Goal: Information Seeking & Learning: Learn about a topic

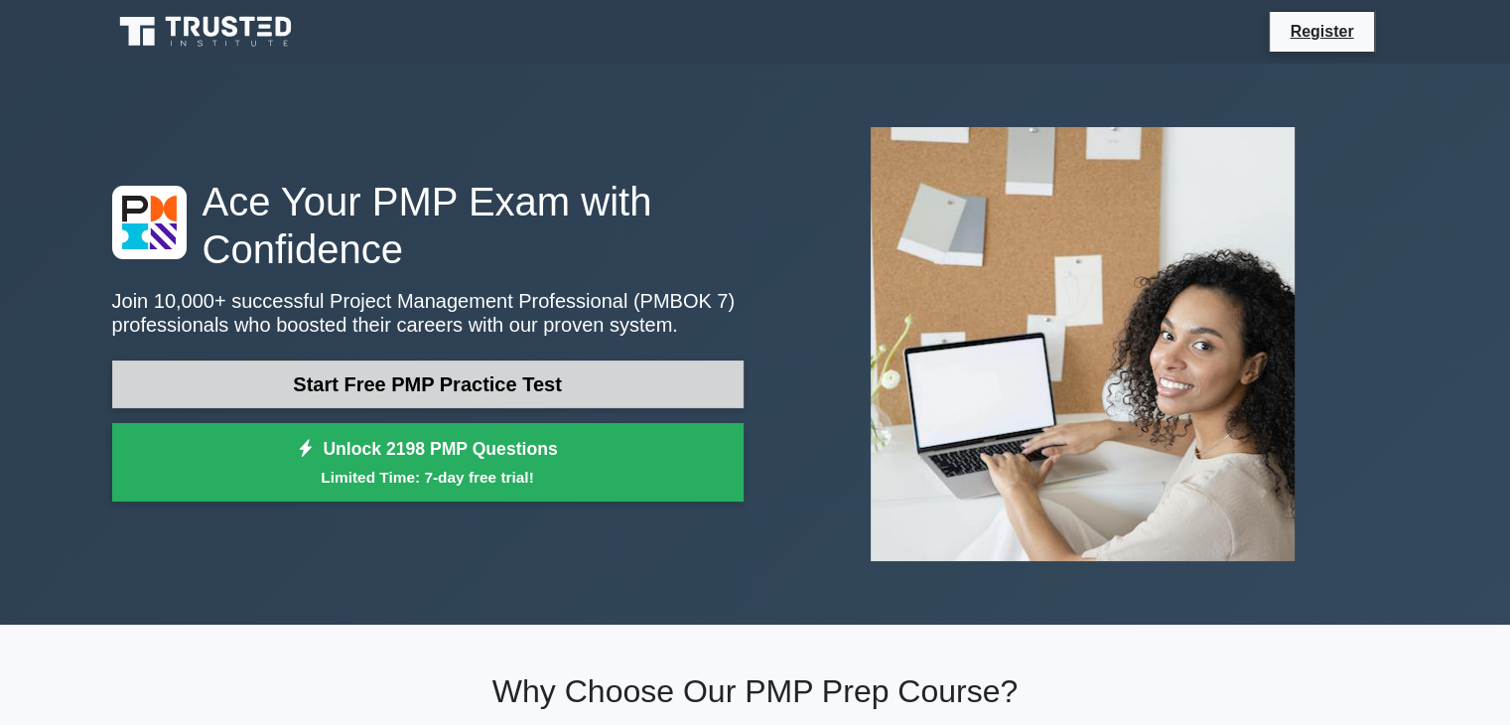
click at [456, 382] on link "Start Free PMP Practice Test" at bounding box center [427, 384] width 631 height 48
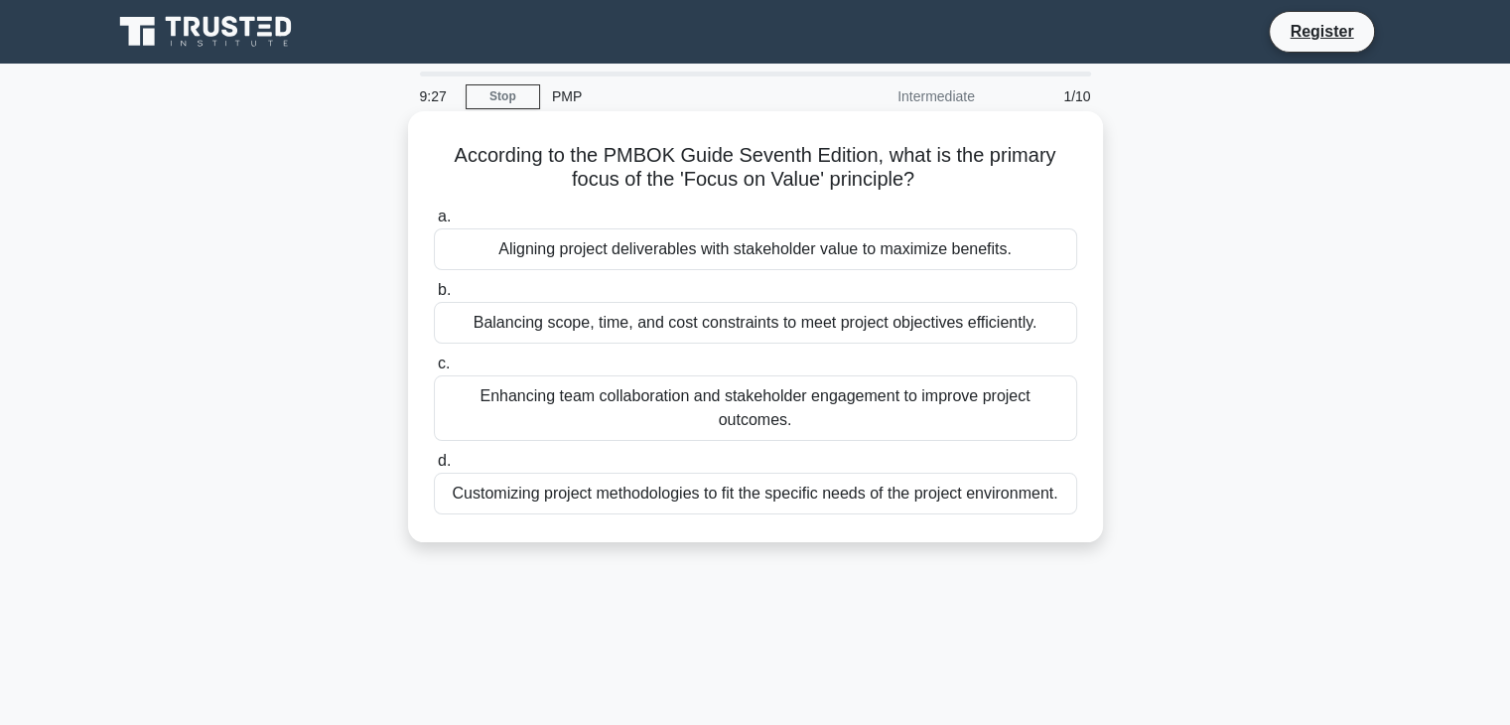
drag, startPoint x: 937, startPoint y: 181, endPoint x: 428, endPoint y: 144, distance: 510.6
click at [428, 144] on div "According to the PMBOK Guide Seventh Edition, what is the primary focus of the …" at bounding box center [755, 326] width 679 height 415
copy h5 "According to the PMBOK Guide Seventh Edition, what is the primary focus of the …"
click at [739, 335] on div "Balancing scope, time, and cost constraints to meet project objectives efficien…" at bounding box center [755, 323] width 643 height 42
click at [434, 297] on input "b. Balancing scope, time, and cost constraints to meet project objectives effic…" at bounding box center [434, 290] width 0 height 13
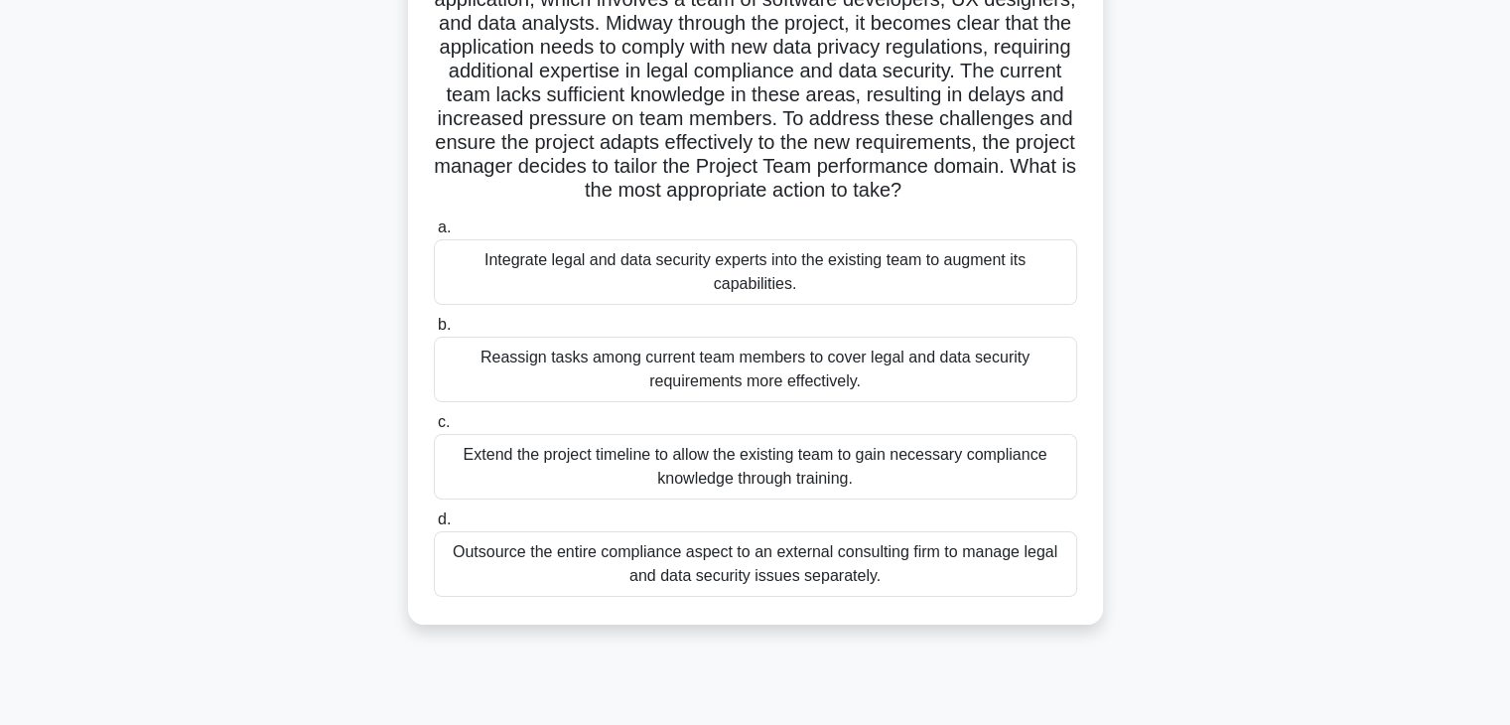
scroll to position [199, 0]
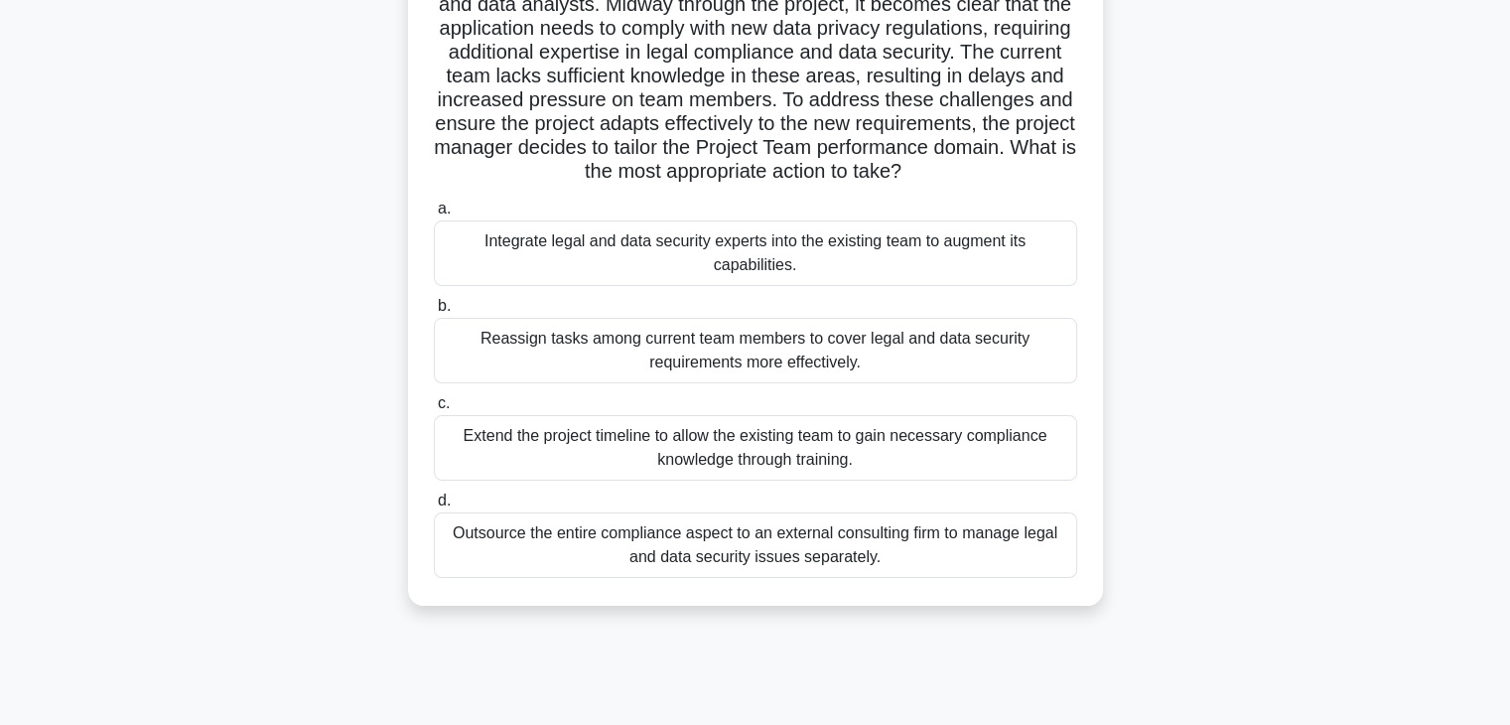
click at [847, 578] on div "Outsource the entire compliance aspect to an external consulting firm to manage…" at bounding box center [755, 545] width 643 height 66
click at [434, 507] on input "d. Outsource the entire compliance aspect to an external consulting firm to man…" at bounding box center [434, 500] width 0 height 13
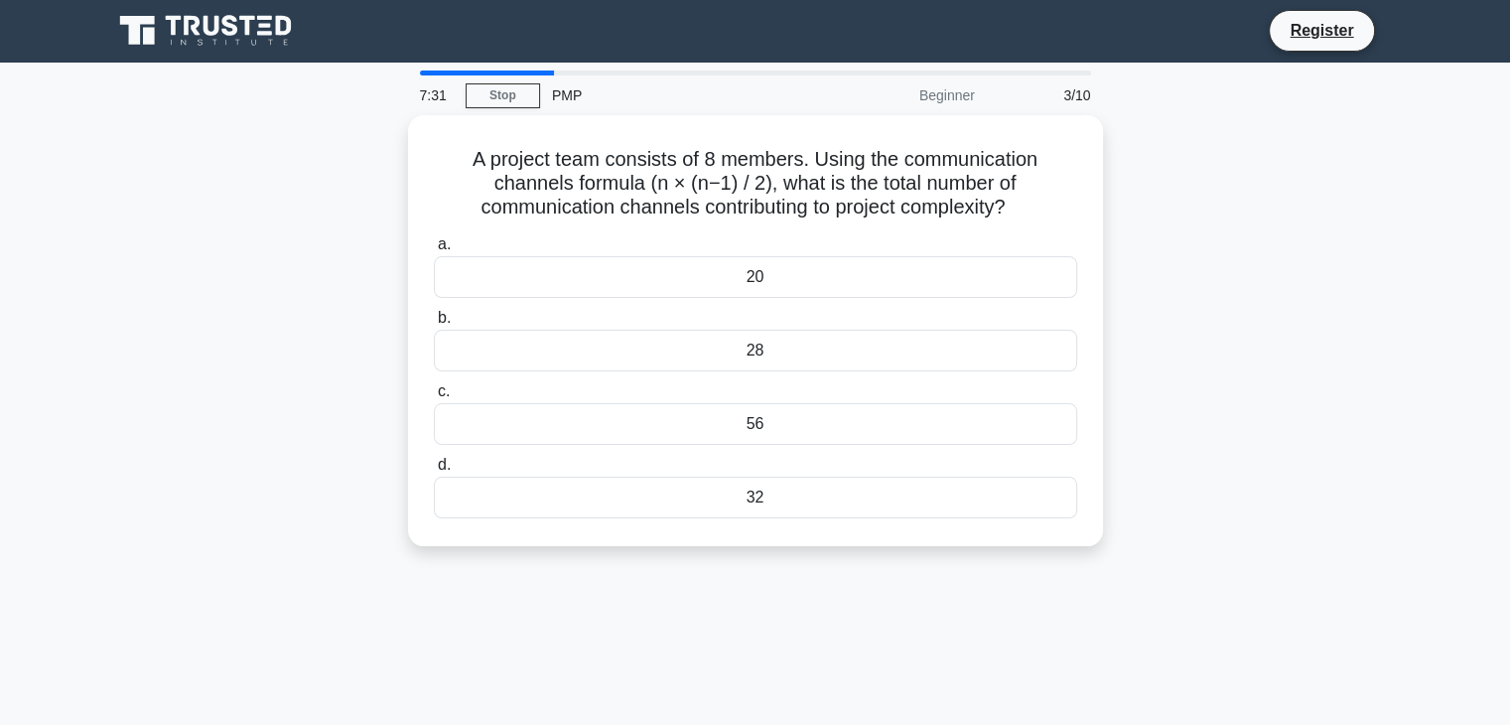
scroll to position [0, 0]
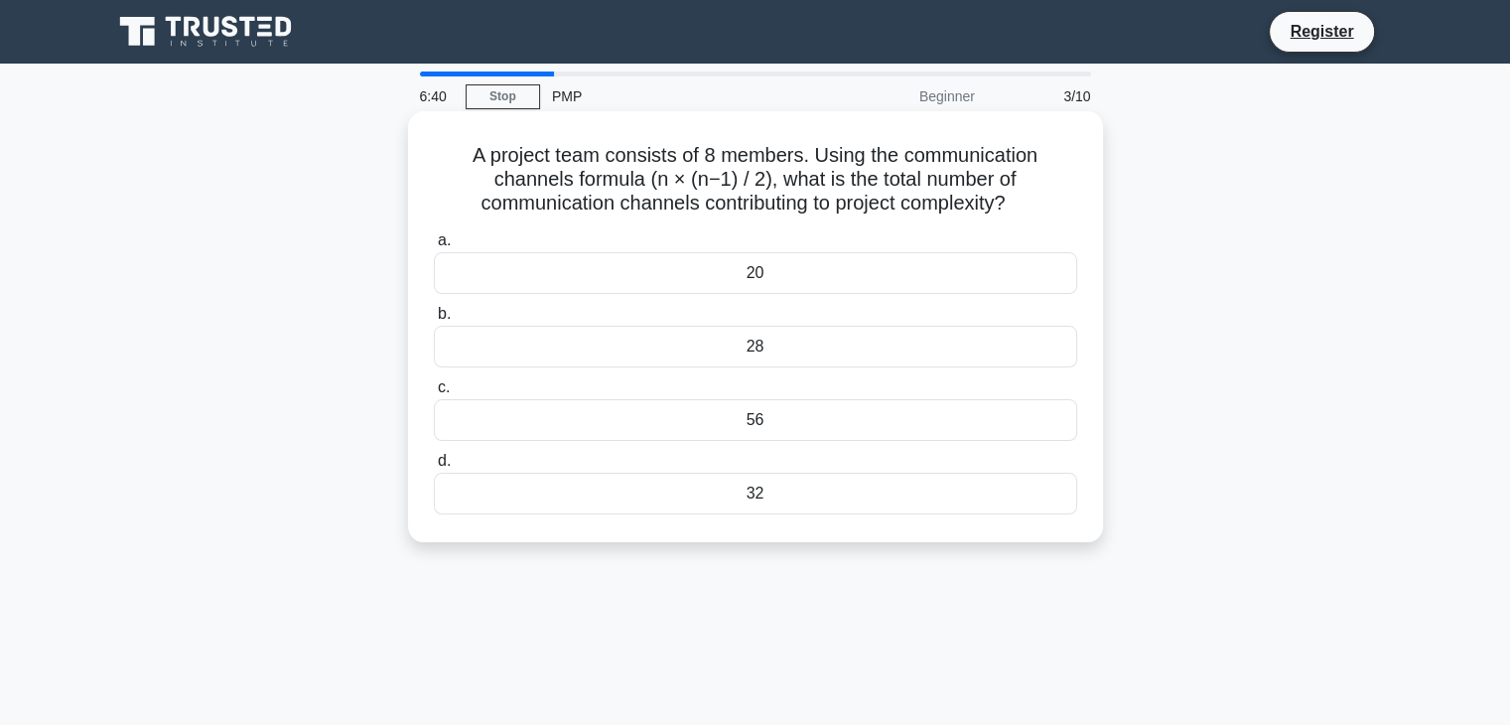
drag, startPoint x: 1048, startPoint y: 204, endPoint x: 465, endPoint y: 158, distance: 585.6
click at [465, 158] on h5 "A project team consists of 8 members. Using the communication channels formula …" at bounding box center [755, 179] width 647 height 73
copy h5 "A project team consists of 8 members. Using the communication channels formula …"
click at [797, 341] on div "28" at bounding box center [755, 347] width 643 height 42
click at [434, 321] on input "b. 28" at bounding box center [434, 314] width 0 height 13
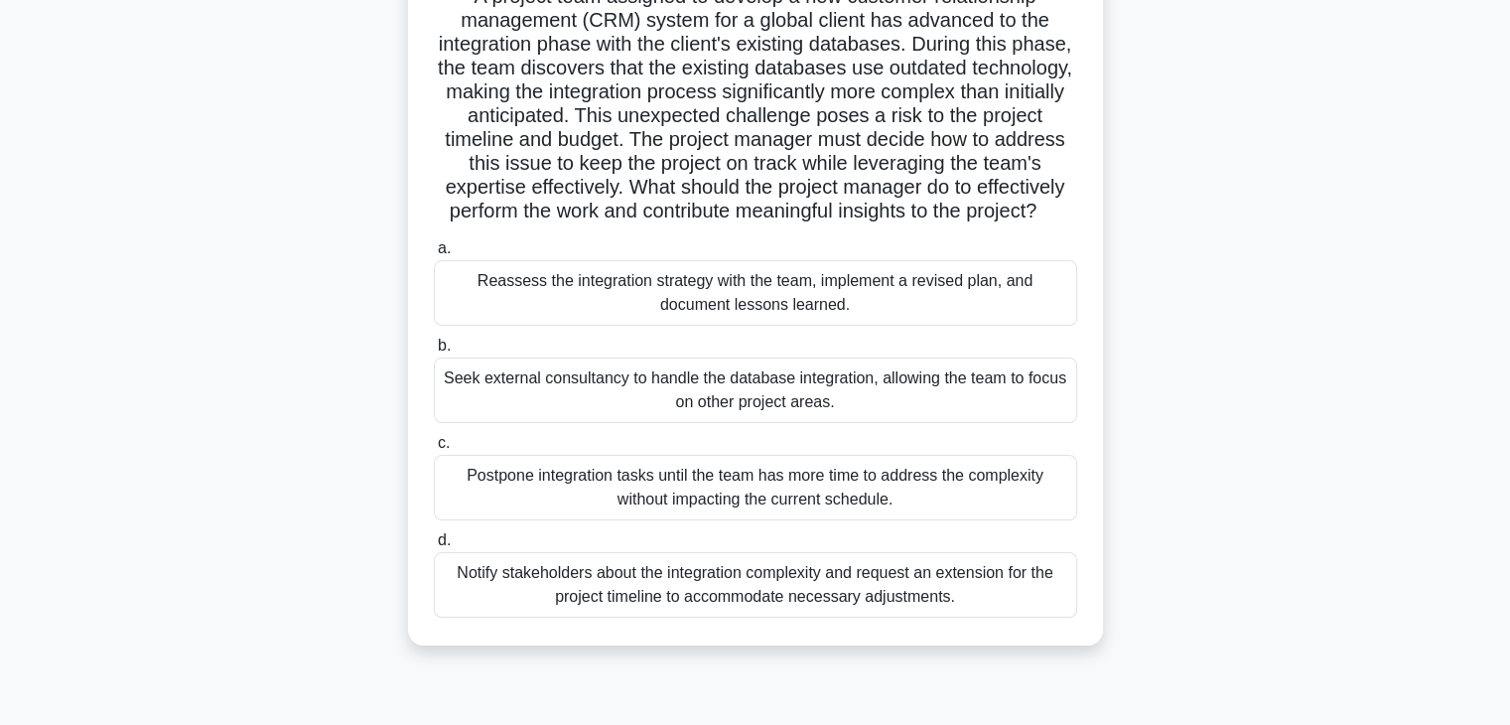
scroll to position [199, 0]
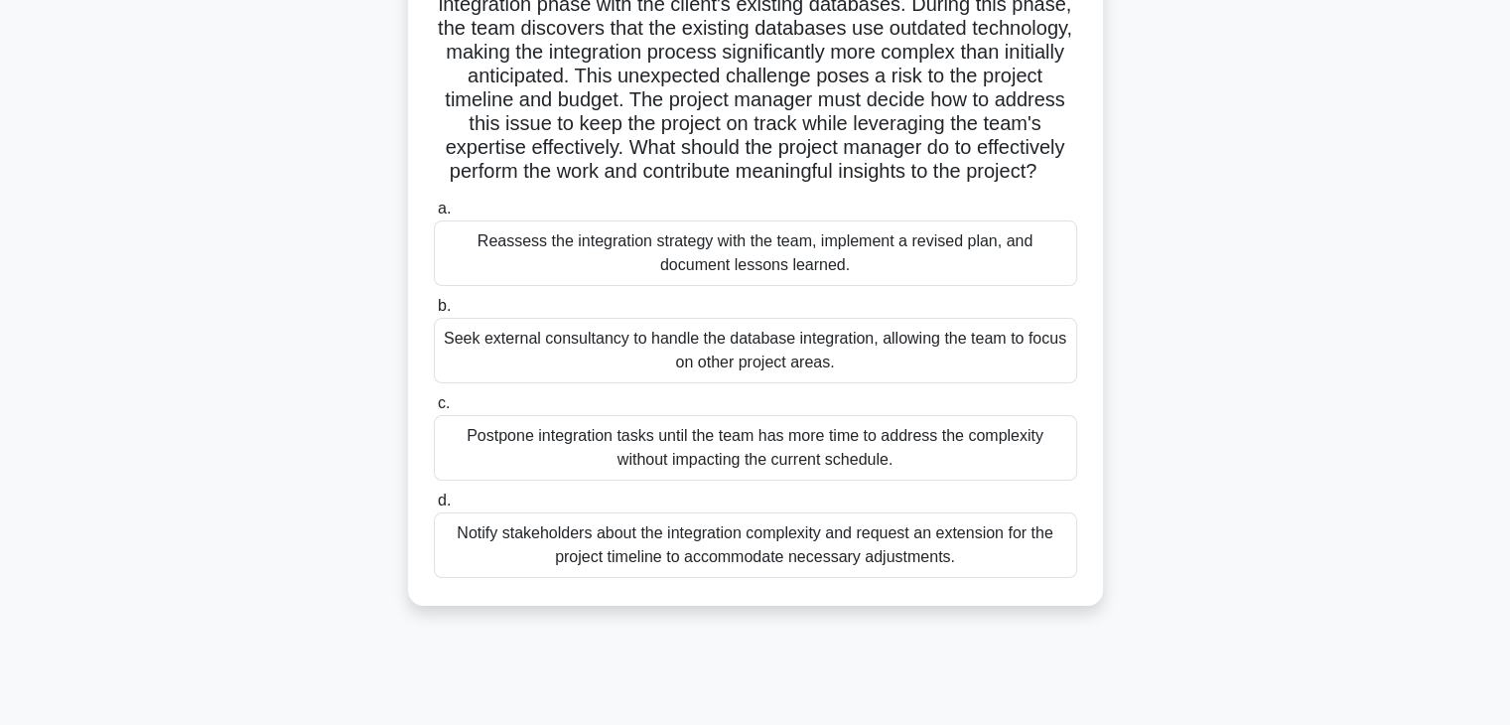
click at [853, 372] on div "Seek external consultancy to handle the database integration, allowing the team…" at bounding box center [755, 351] width 643 height 66
click at [434, 313] on input "b. Seek external consultancy to handle the database integration, allowing the t…" at bounding box center [434, 306] width 0 height 13
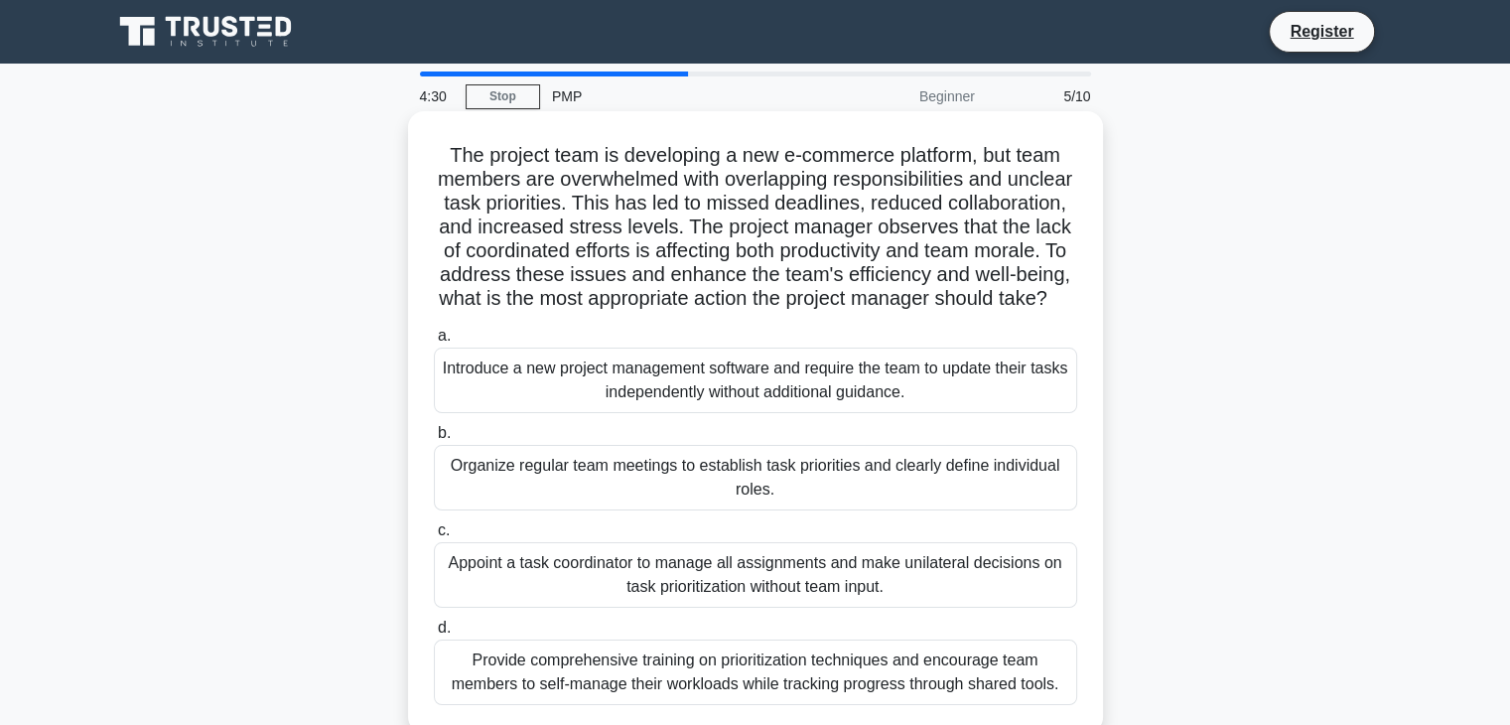
scroll to position [99, 0]
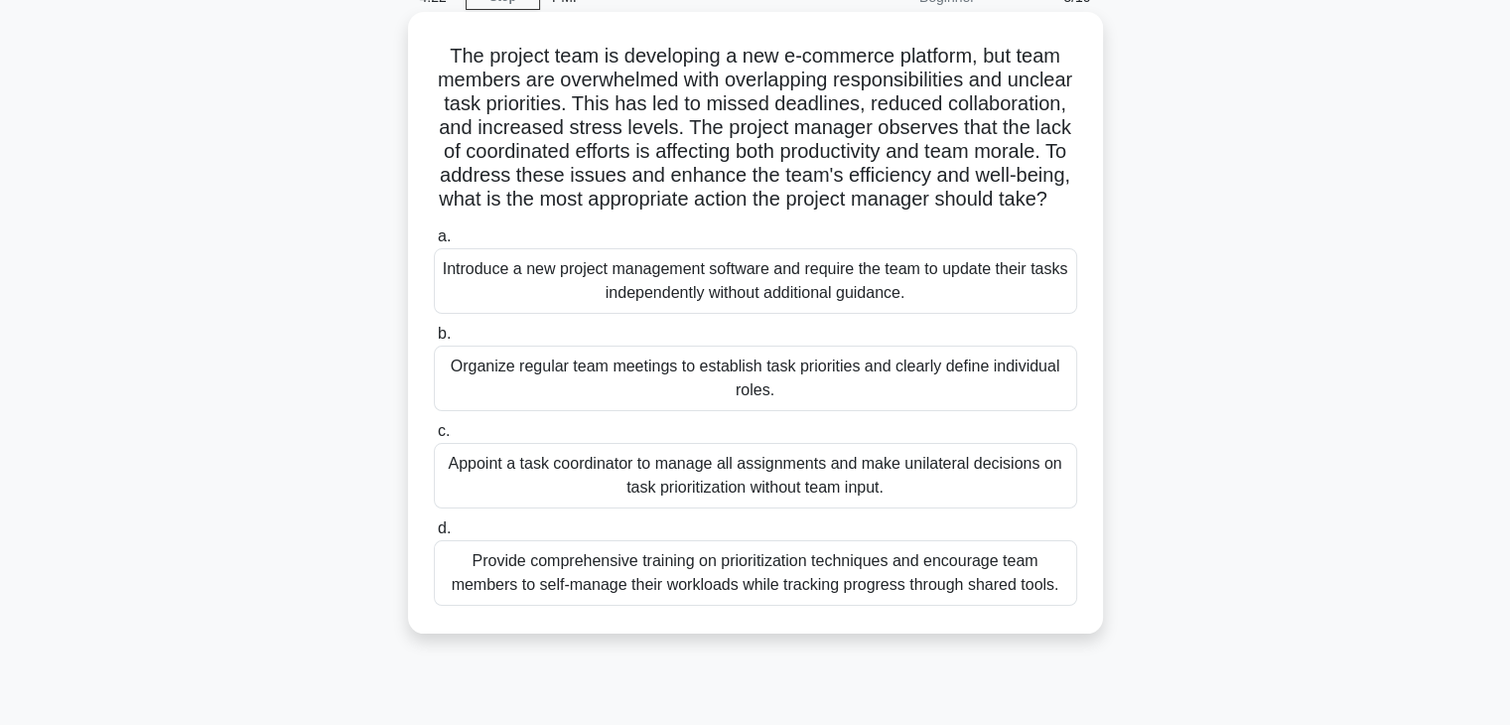
click at [858, 405] on div "Organize regular team meetings to establish task priorities and clearly define …" at bounding box center [755, 378] width 643 height 66
click at [434, 340] on input "b. Organize regular team meetings to establish task priorities and clearly defi…" at bounding box center [434, 334] width 0 height 13
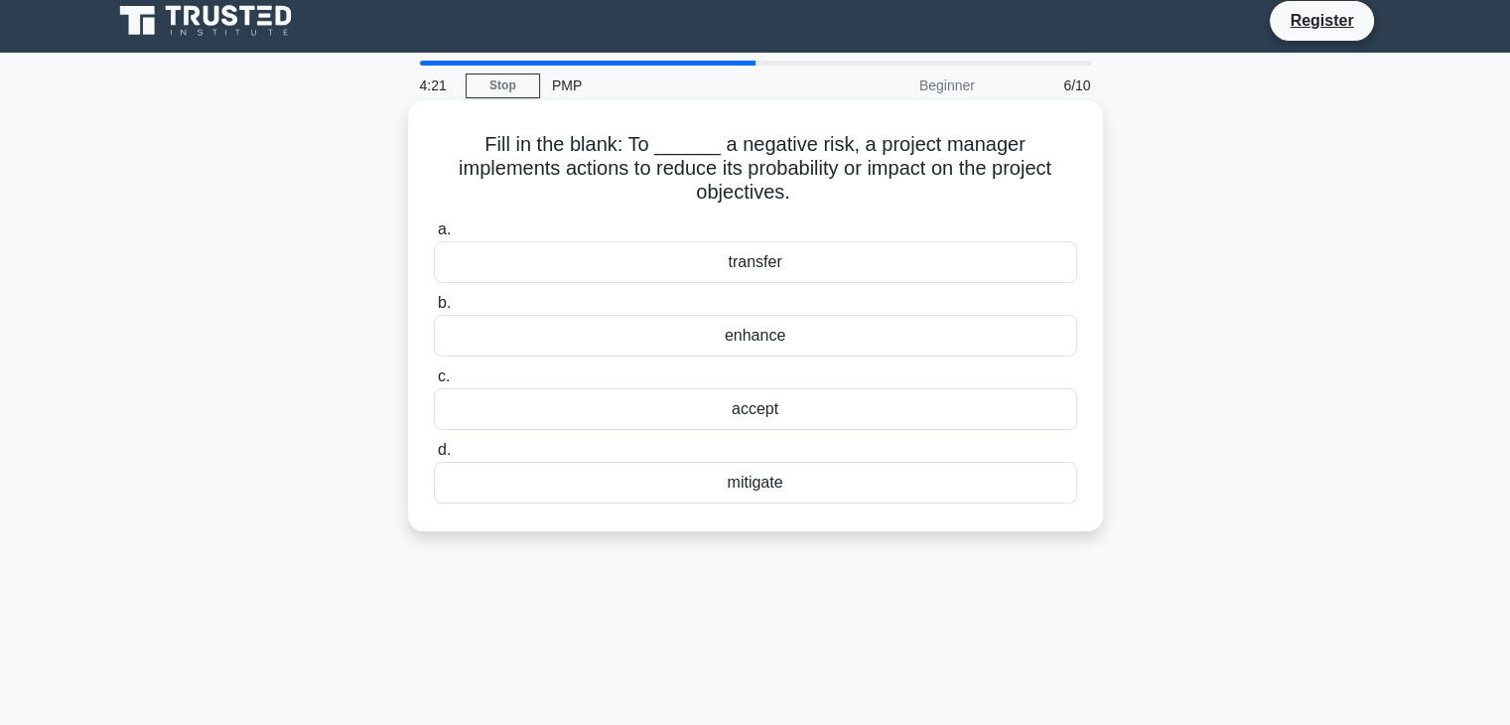
scroll to position [0, 0]
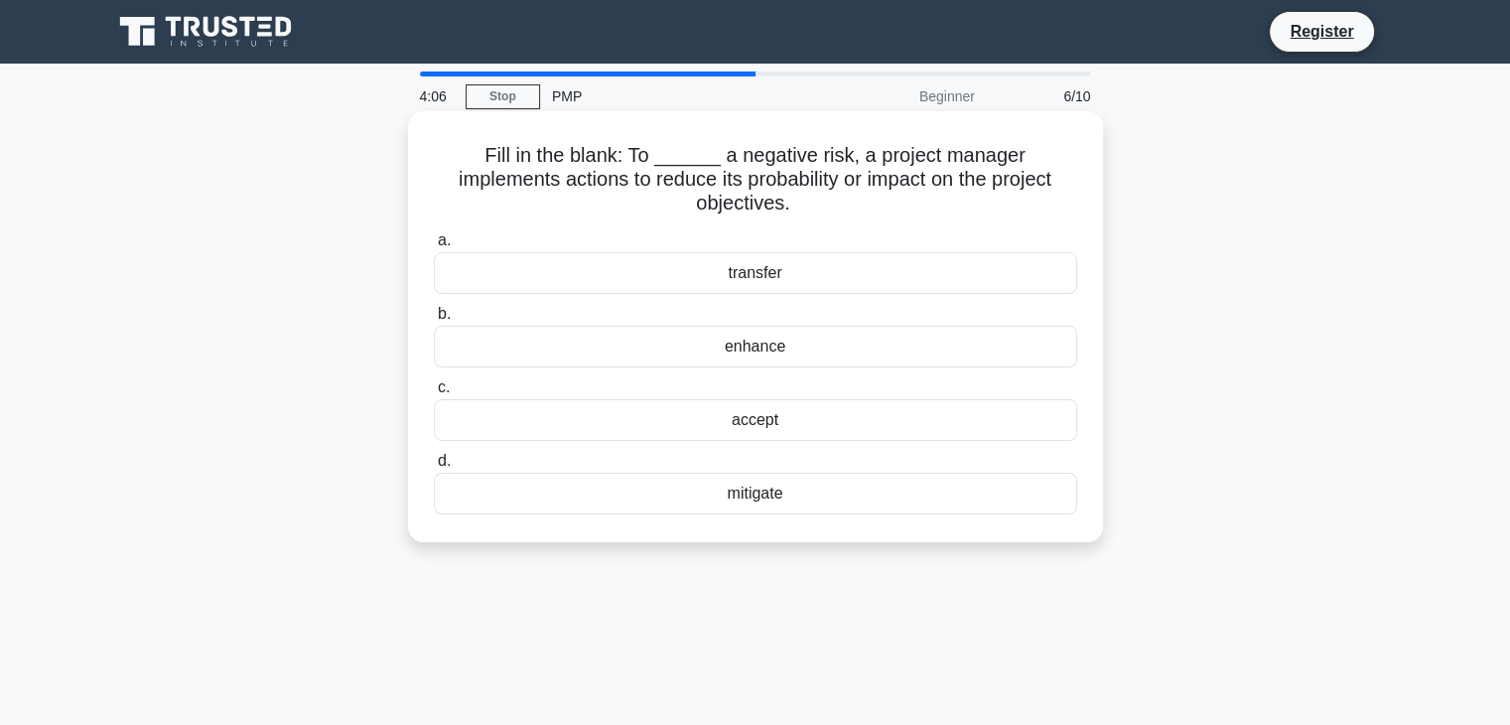
click at [682, 473] on div "mitigate" at bounding box center [755, 494] width 643 height 42
click at [434, 468] on input "d. mitigate" at bounding box center [434, 461] width 0 height 13
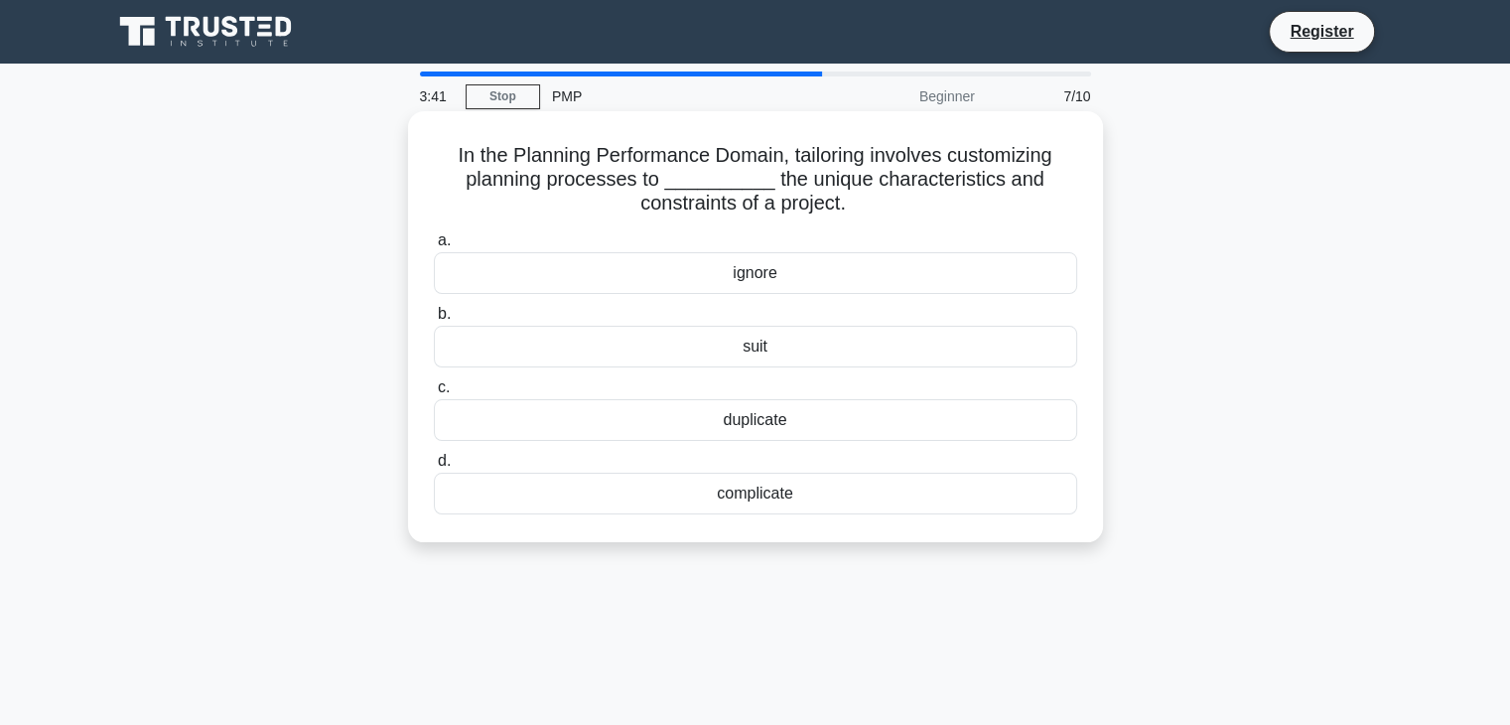
click at [773, 360] on div "suit" at bounding box center [755, 347] width 643 height 42
click at [434, 321] on input "b. suit" at bounding box center [434, 314] width 0 height 13
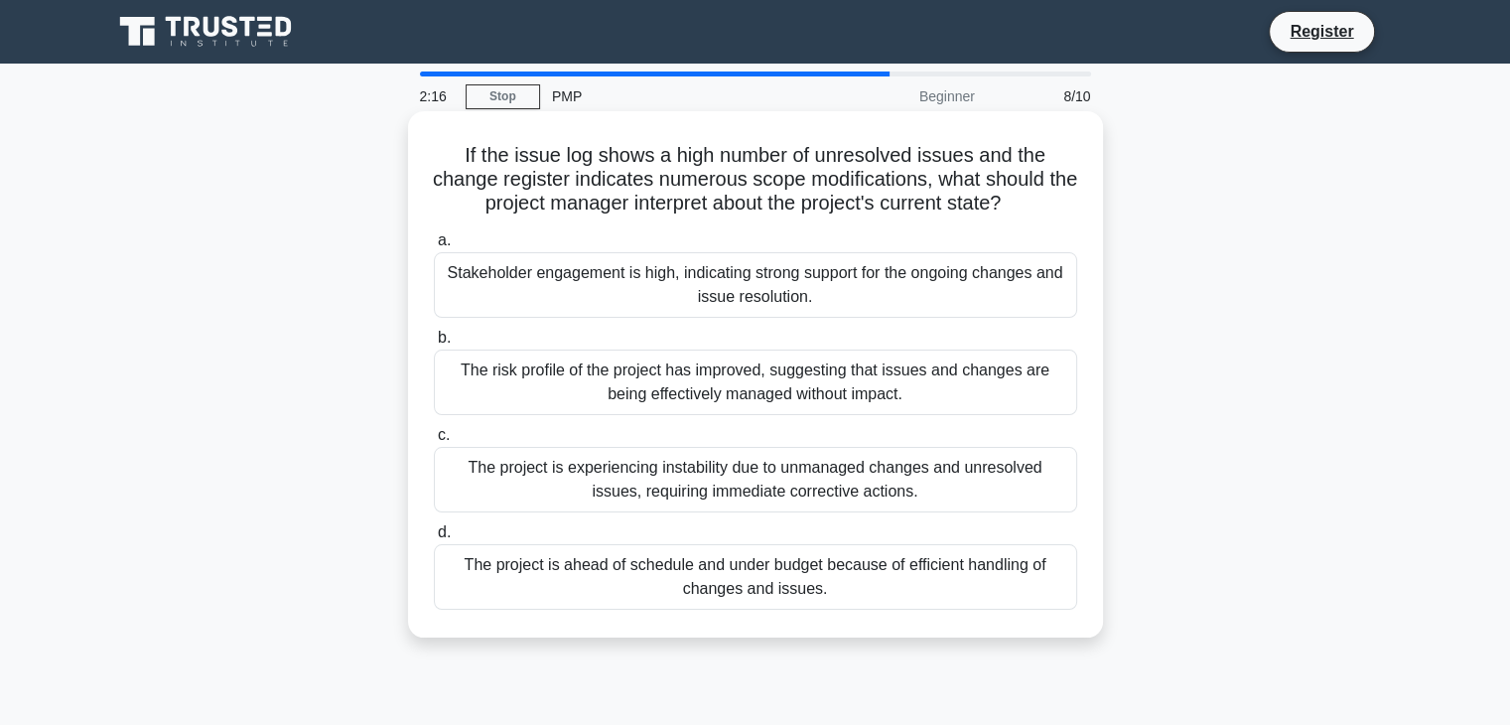
click at [767, 285] on div "Stakeholder engagement is high, indicating strong support for the ongoing chang…" at bounding box center [755, 285] width 643 height 66
click at [434, 247] on input "a. Stakeholder engagement is high, indicating strong support for the ongoing ch…" at bounding box center [434, 240] width 0 height 13
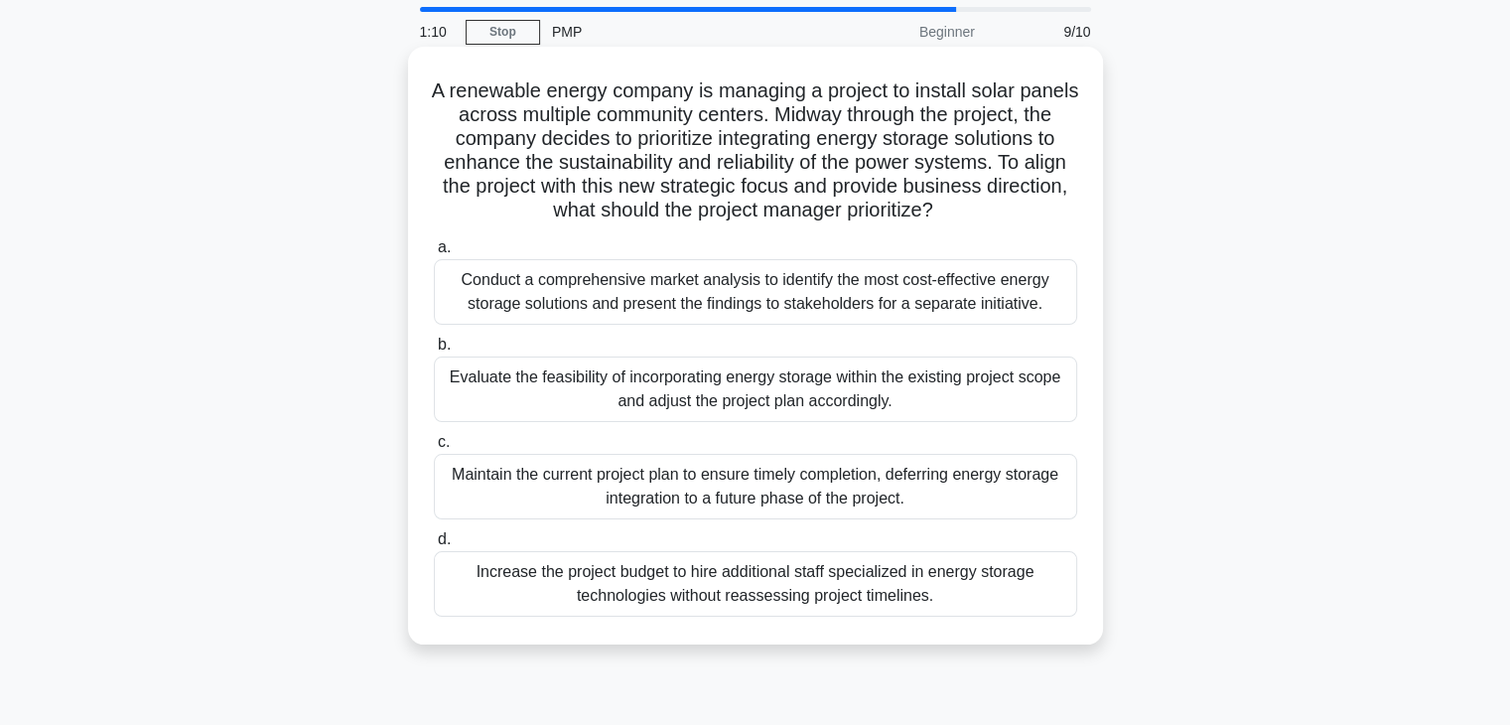
scroll to position [99, 0]
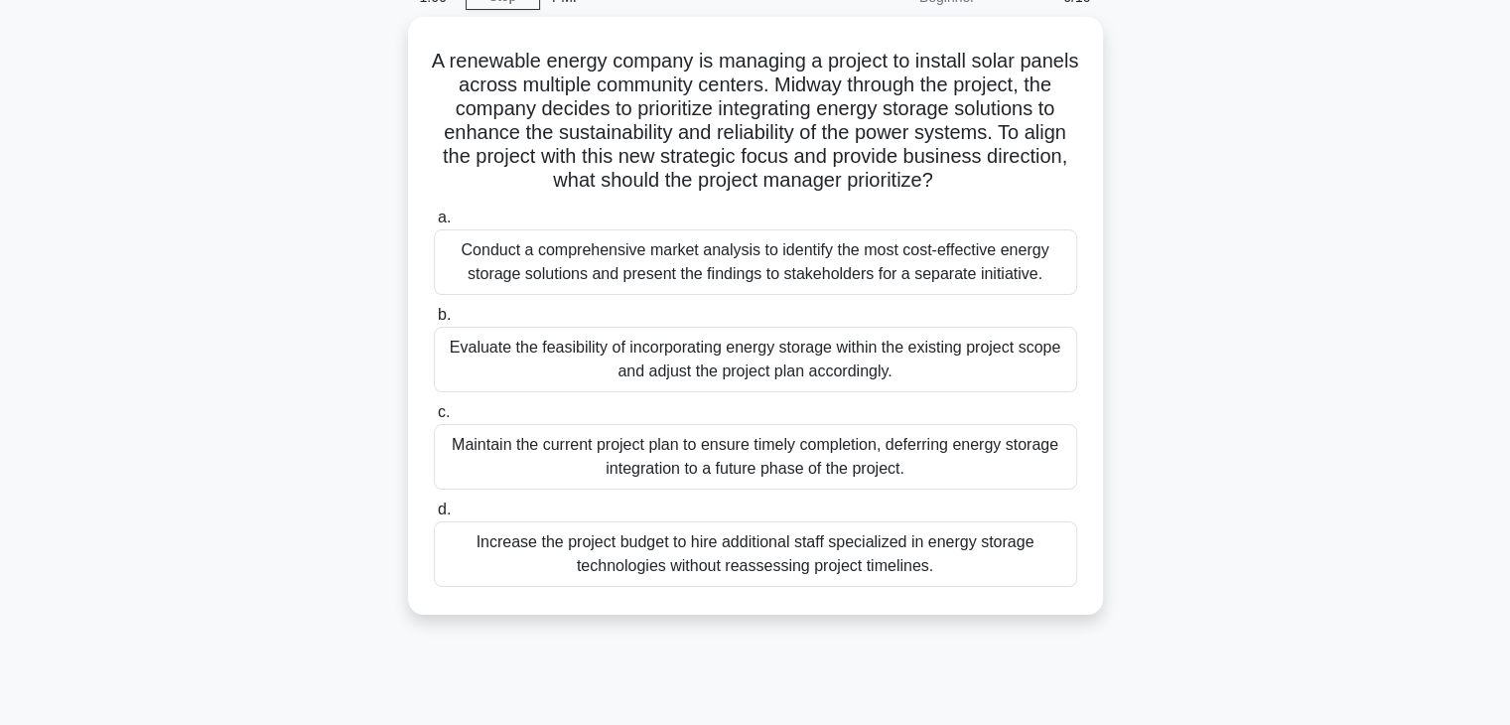
click at [829, 561] on div "Increase the project budget to hire additional staff specialized in energy stor…" at bounding box center [755, 554] width 643 height 66
click at [434, 516] on input "d. Increase the project budget to hire additional staff specialized in energy s…" at bounding box center [434, 509] width 0 height 13
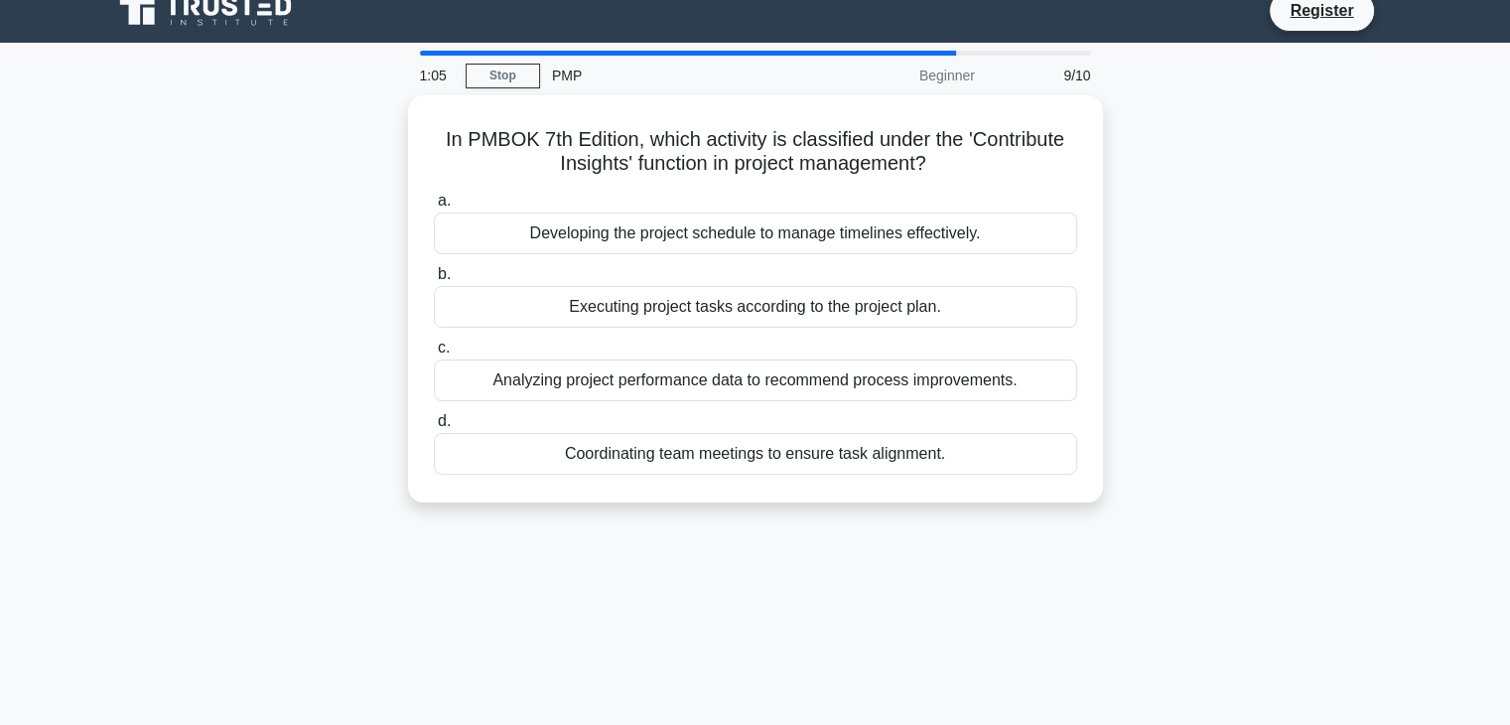
scroll to position [0, 0]
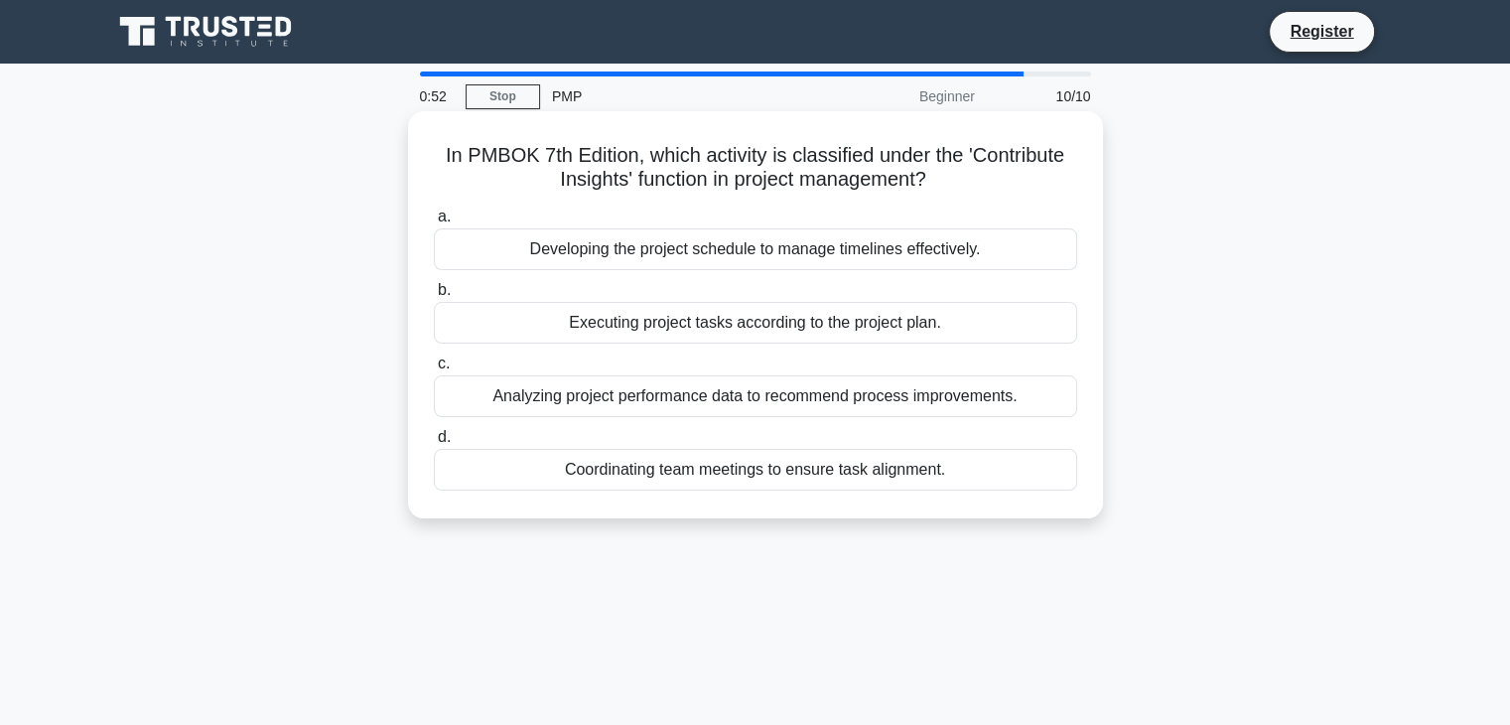
click at [761, 475] on div "Coordinating team meetings to ensure task alignment." at bounding box center [755, 470] width 643 height 42
click at [434, 444] on input "d. Coordinating team meetings to ensure task alignment." at bounding box center [434, 437] width 0 height 13
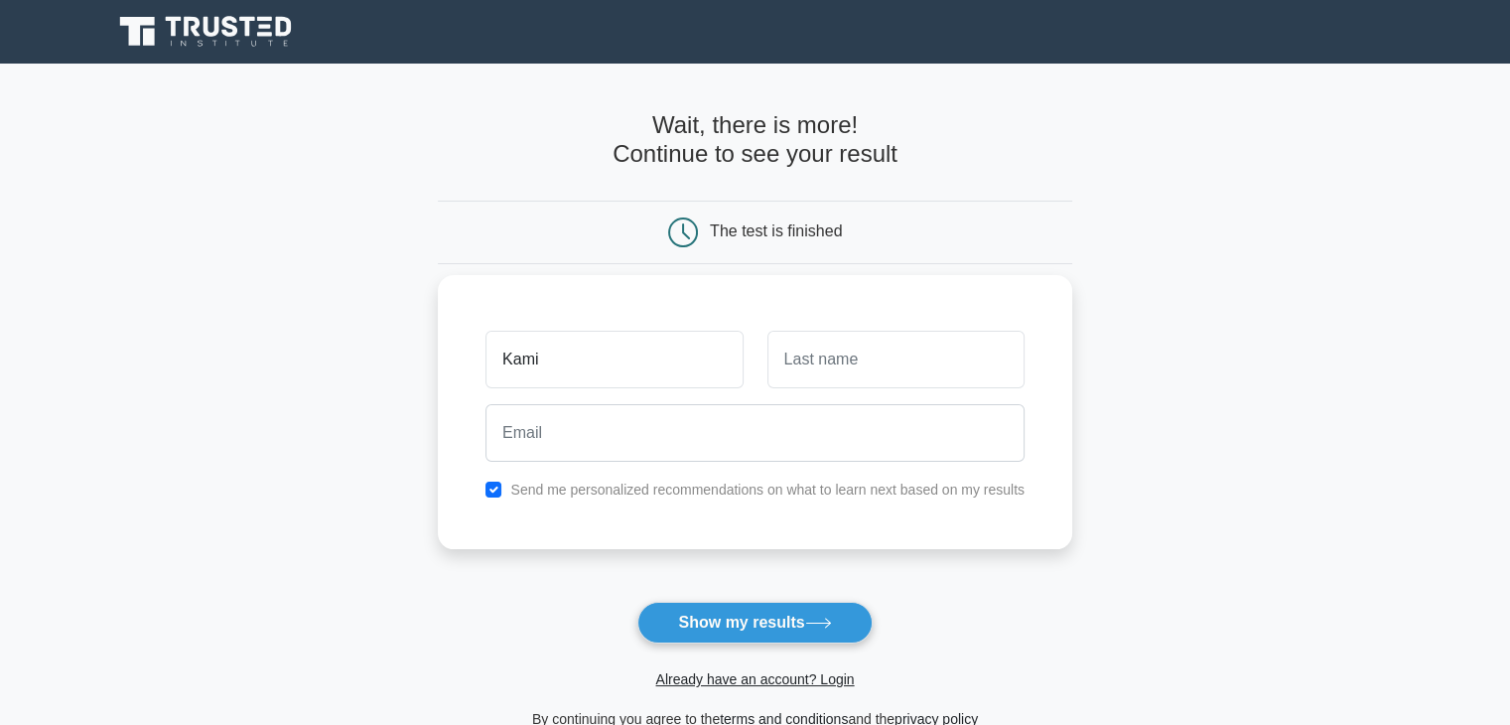
type input "Kami"
type input "Tsubassa"
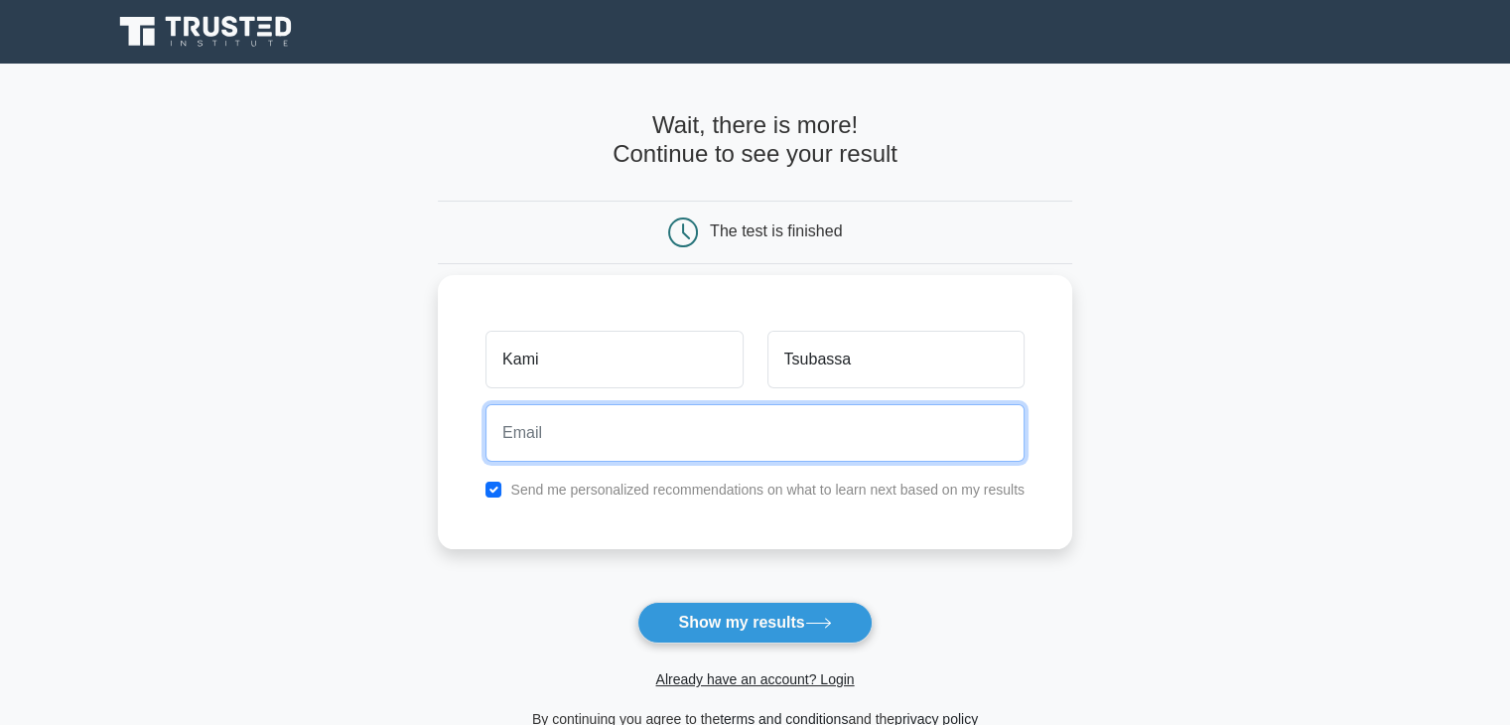
click at [621, 426] on input "email" at bounding box center [754, 433] width 539 height 58
type input "kamitsubassa@gmail.com"
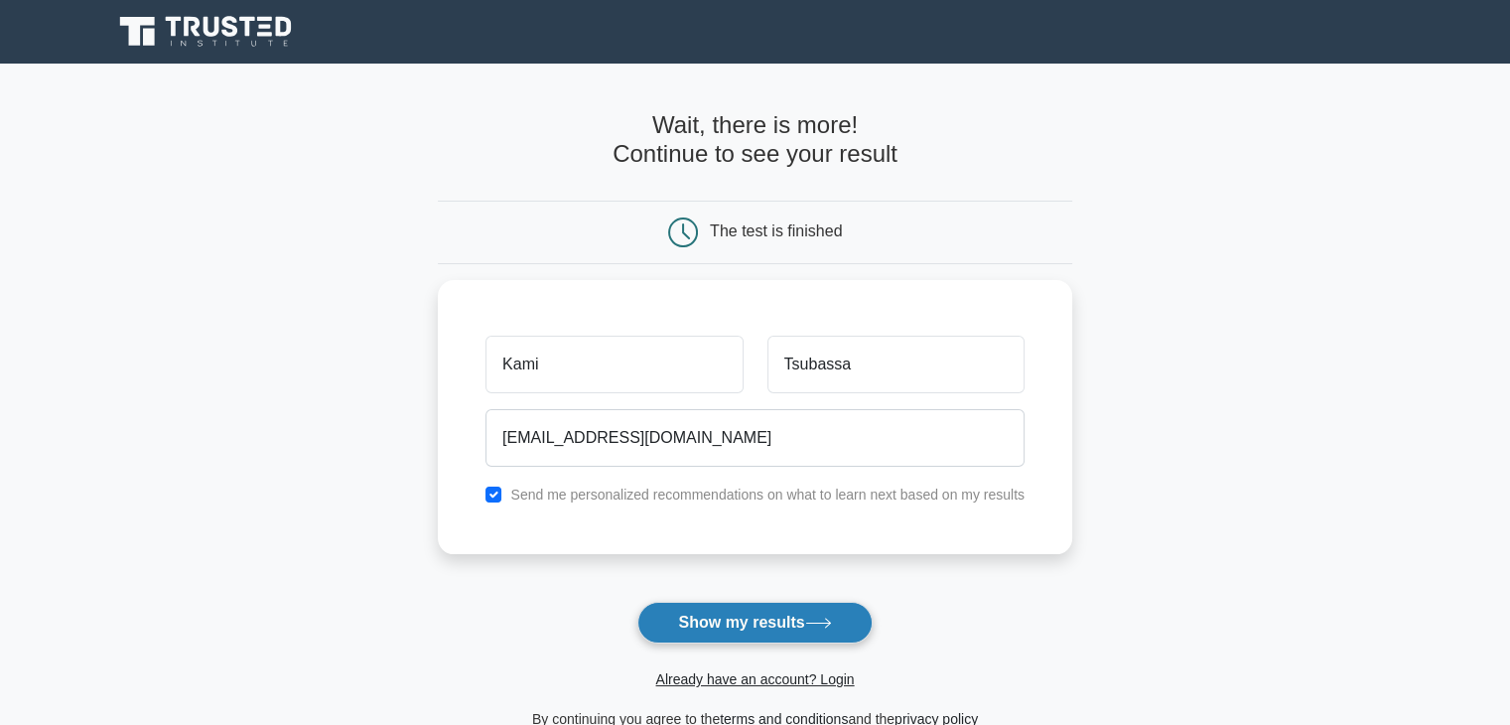
click at [741, 623] on button "Show my results" at bounding box center [754, 623] width 234 height 42
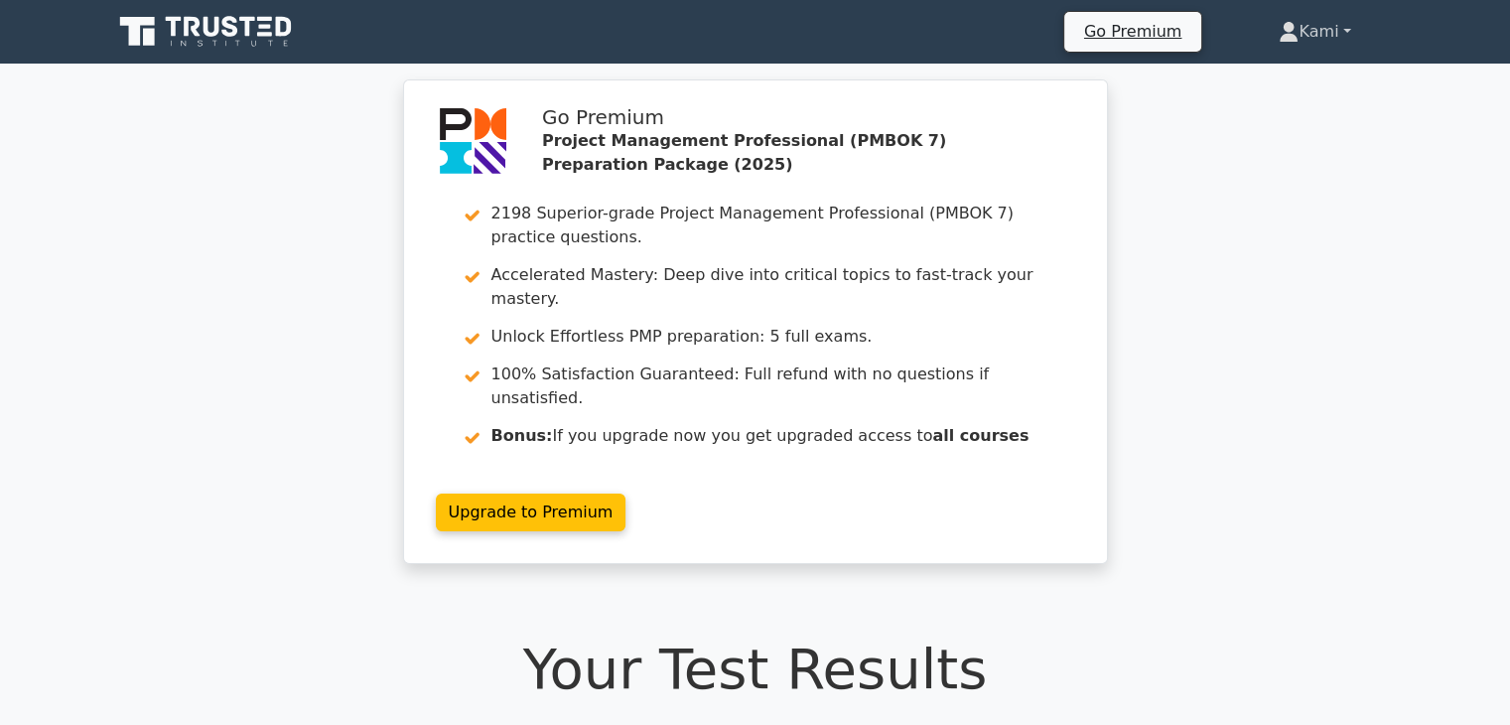
click at [1346, 21] on link "Kami" at bounding box center [1314, 32] width 167 height 40
click at [1259, 112] on link "Settings" at bounding box center [1310, 110] width 157 height 32
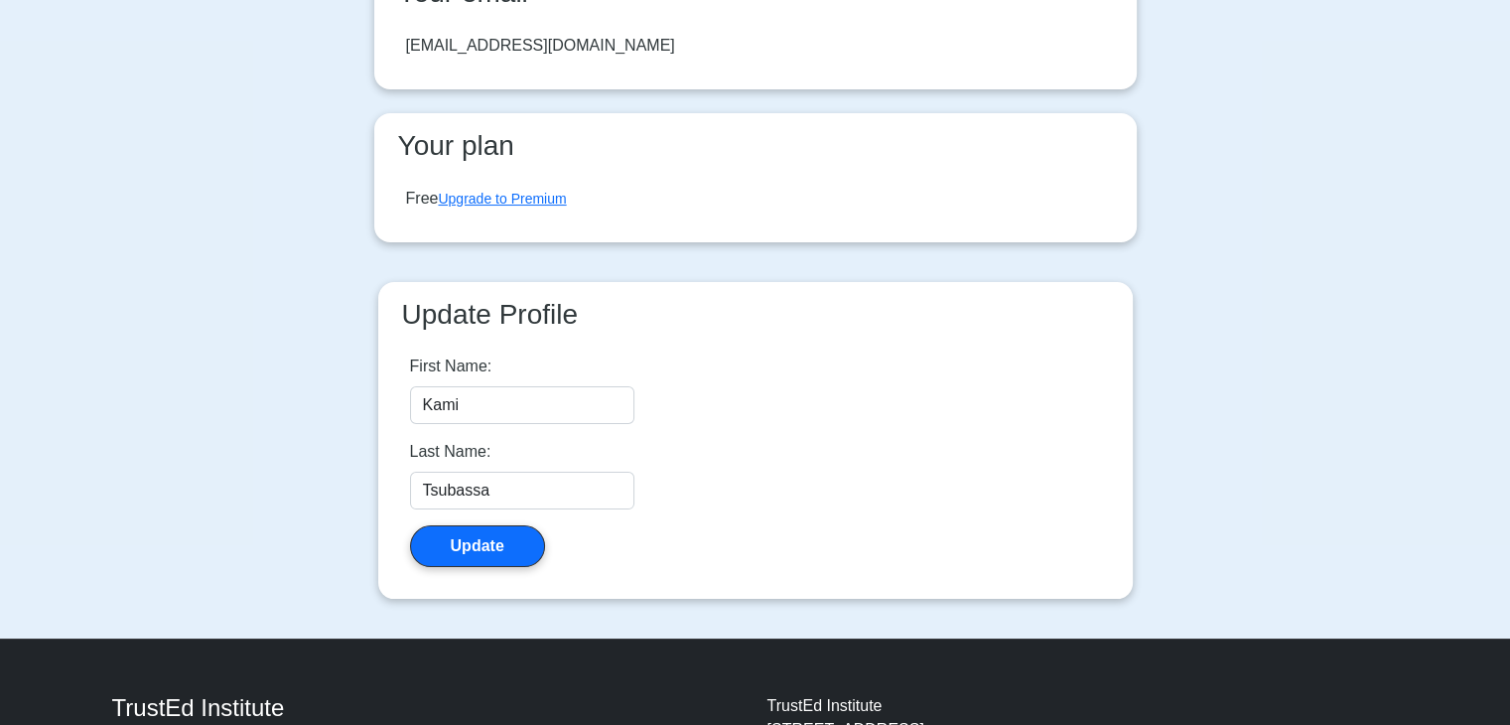
scroll to position [95, 0]
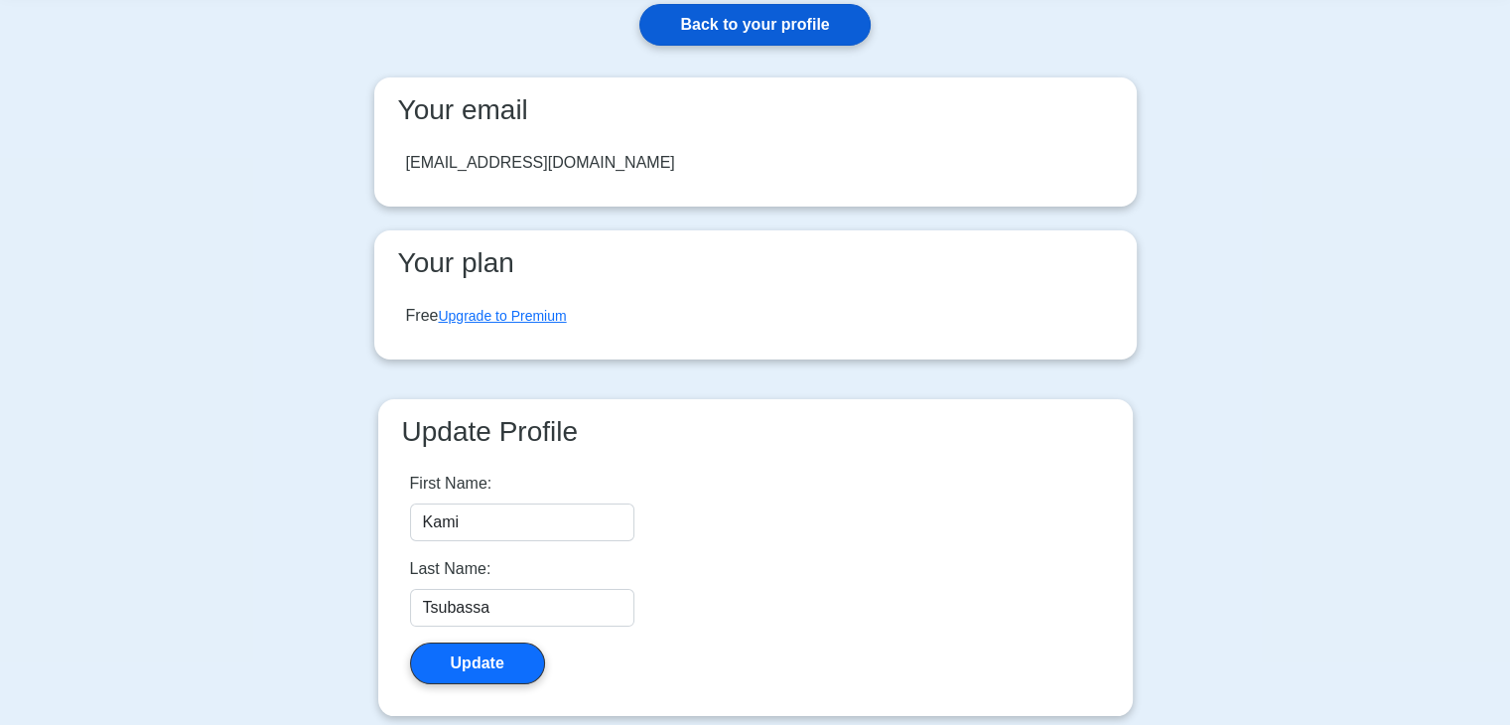
click at [739, 32] on link "Back to your profile" at bounding box center [754, 25] width 230 height 42
